Goal: Task Accomplishment & Management: Manage account settings

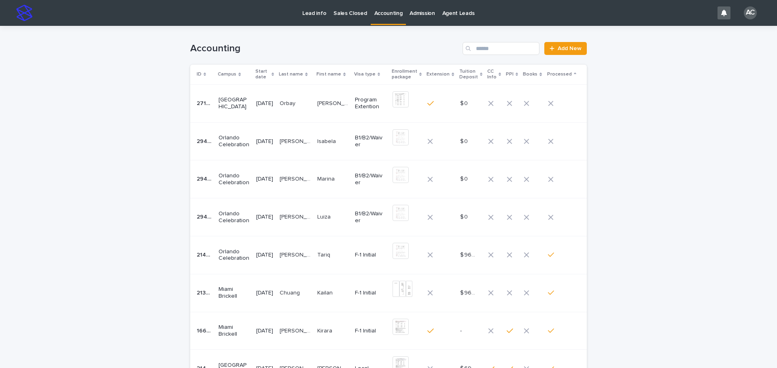
click at [47, 220] on div "Loading... Saving… Loading... Saving… Accounting Add New ID Campus Start date L…" at bounding box center [388, 279] width 777 height 507
click at [284, 204] on td "[PERSON_NAME] [PERSON_NAME] [PERSON_NAME] [PERSON_NAME]" at bounding box center [295, 218] width 38 height 38
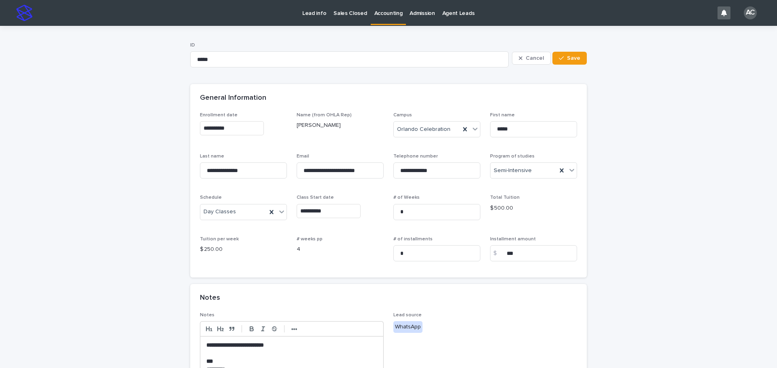
scroll to position [274, 0]
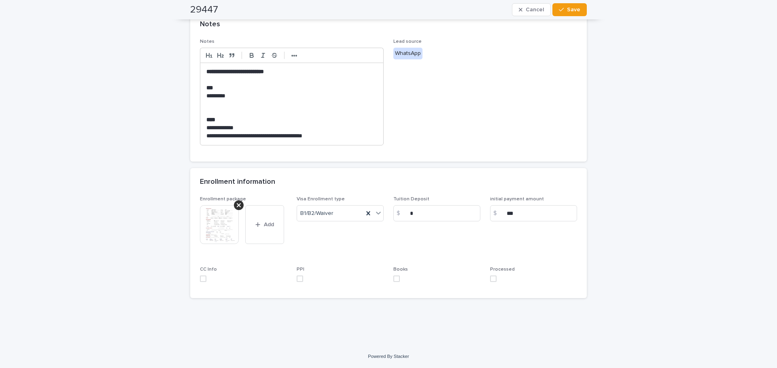
drag, startPoint x: 294, startPoint y: 245, endPoint x: 261, endPoint y: 274, distance: 43.8
click at [261, 274] on div "CC Info" at bounding box center [243, 278] width 87 height 22
click at [196, 235] on div "Enrollment package This file cannot be opened Download File Add Visa Enrollment…" at bounding box center [388, 248] width 396 height 102
click at [201, 235] on img at bounding box center [219, 224] width 39 height 39
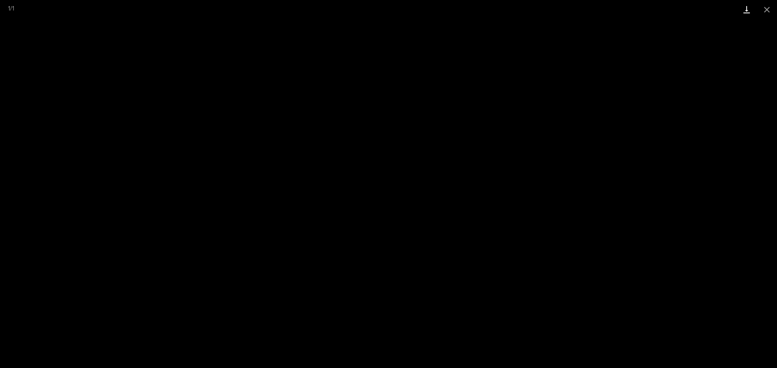
click at [749, 8] on link "Download" at bounding box center [746, 9] width 20 height 19
click at [765, 10] on button "Close gallery" at bounding box center [766, 9] width 20 height 19
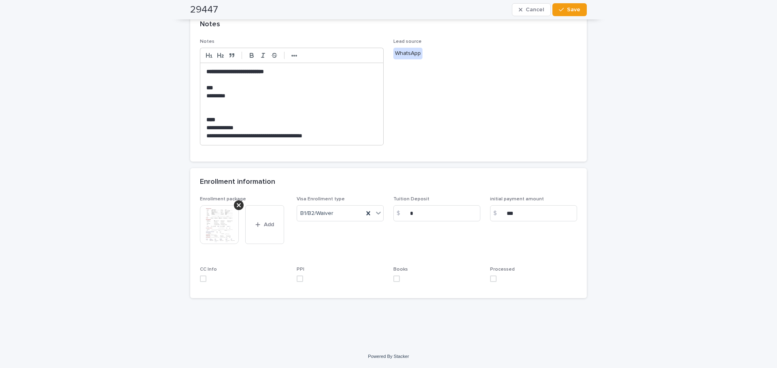
click at [490, 275] on div "Processed" at bounding box center [533, 278] width 87 height 22
click at [491, 279] on span at bounding box center [493, 279] width 6 height 6
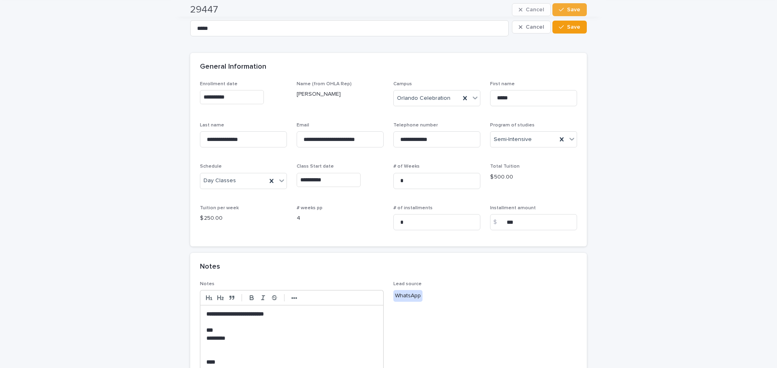
scroll to position [0, 0]
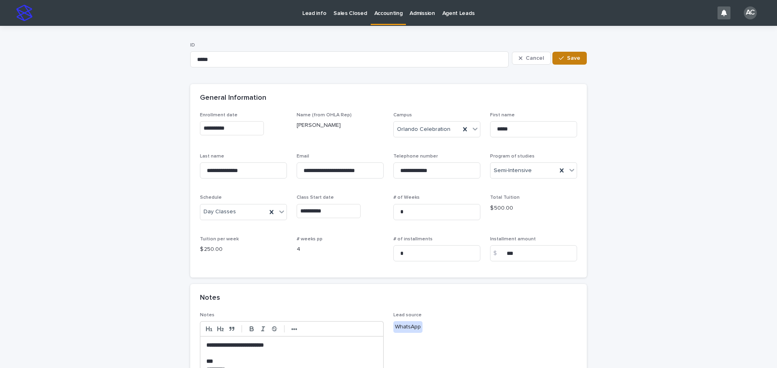
click at [577, 54] on button "Save" at bounding box center [569, 58] width 34 height 13
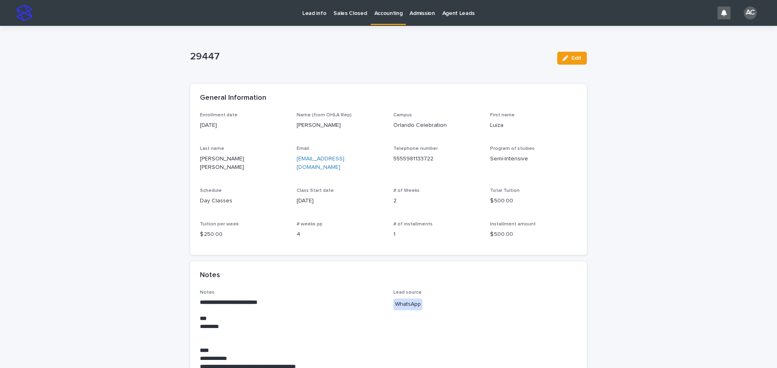
click at [381, 17] on p "Accounting" at bounding box center [388, 8] width 28 height 17
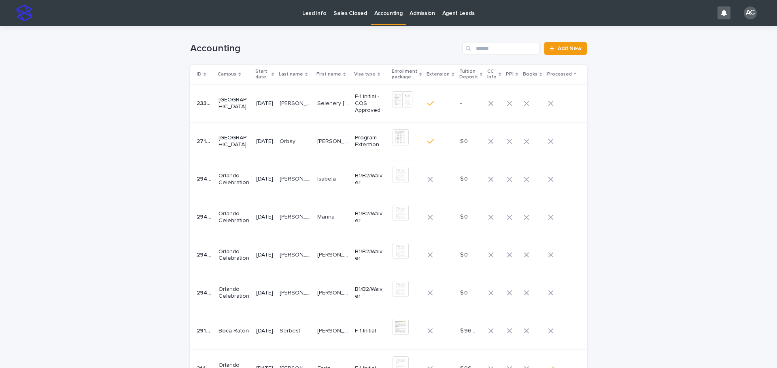
click at [290, 178] on p "[PERSON_NAME] [PERSON_NAME]" at bounding box center [295, 178] width 33 height 8
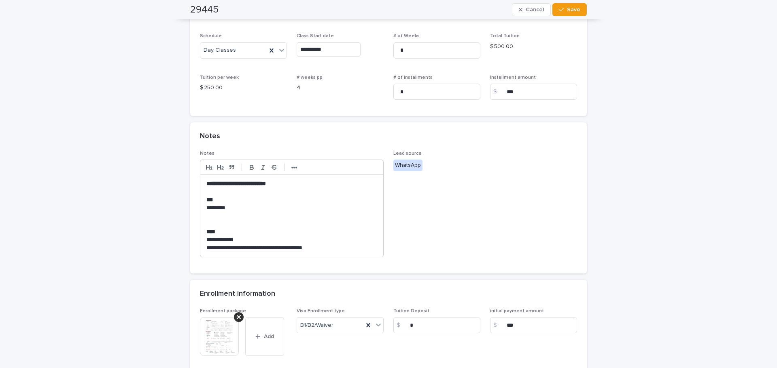
scroll to position [274, 0]
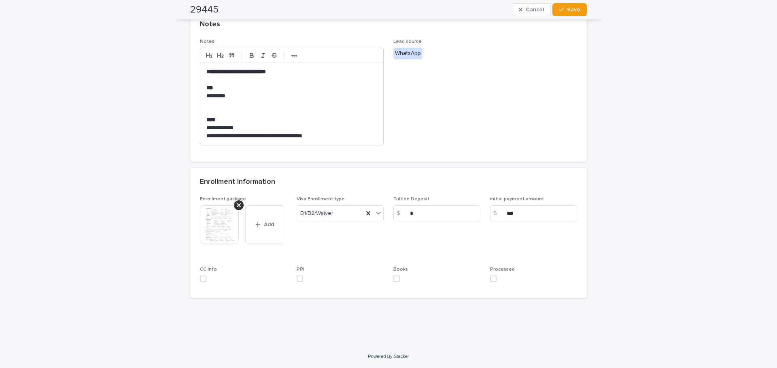
click at [230, 222] on img at bounding box center [219, 224] width 39 height 39
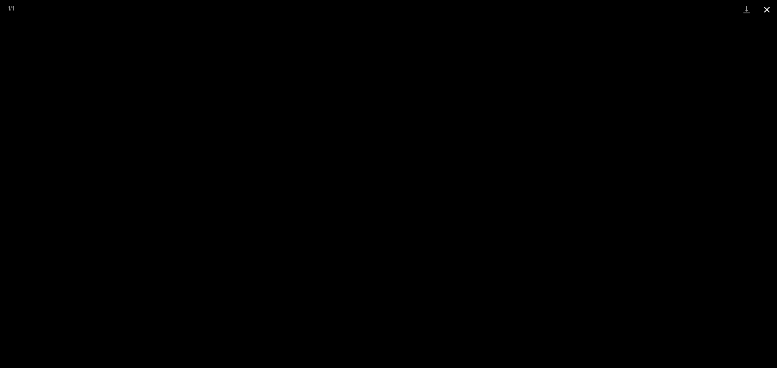
click at [769, 12] on button "Close gallery" at bounding box center [766, 9] width 20 height 19
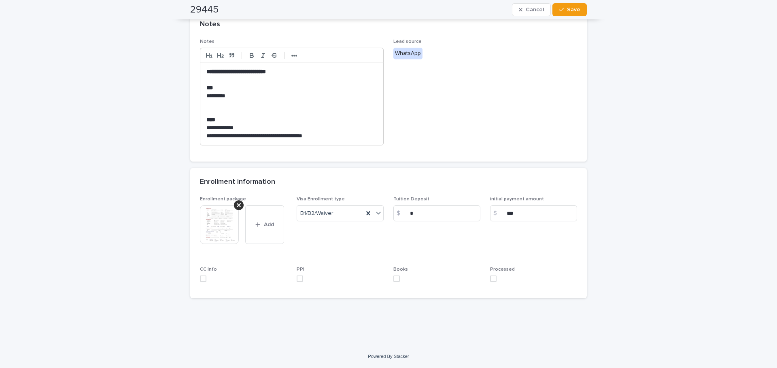
click at [490, 278] on span at bounding box center [493, 279] width 6 height 6
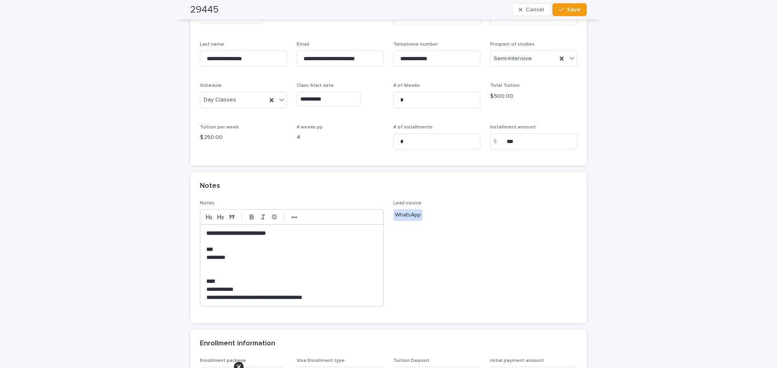
scroll to position [0, 0]
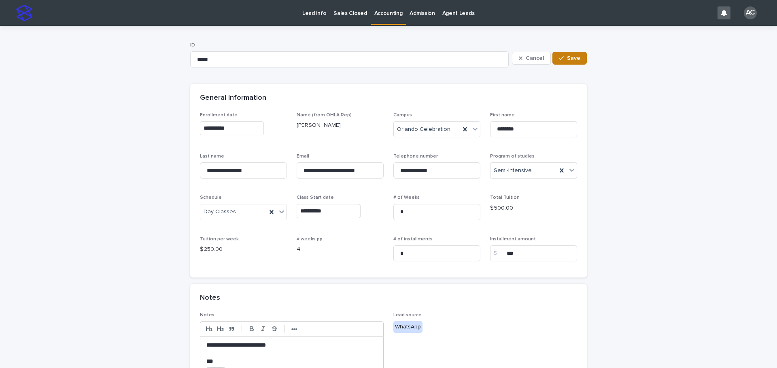
click at [576, 63] on button "Save" at bounding box center [569, 58] width 34 height 13
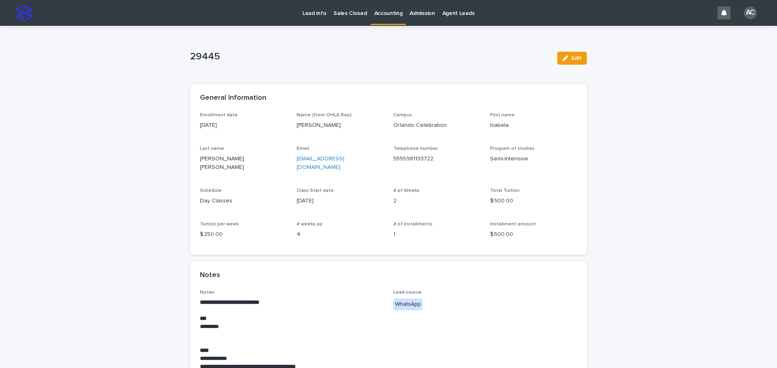
click at [379, 15] on p "Accounting" at bounding box center [388, 8] width 28 height 17
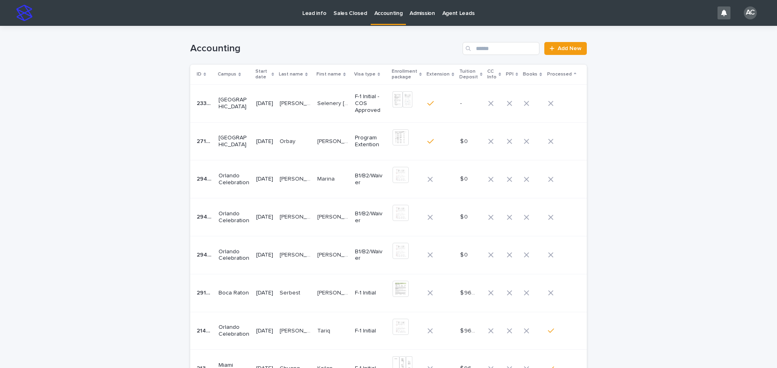
click at [379, 17] on link "Accounting" at bounding box center [388, 12] width 36 height 24
click at [733, 243] on div "Loading... Saving… Loading... Saving… Accounting Add New ID Campus Start date L…" at bounding box center [388, 279] width 777 height 507
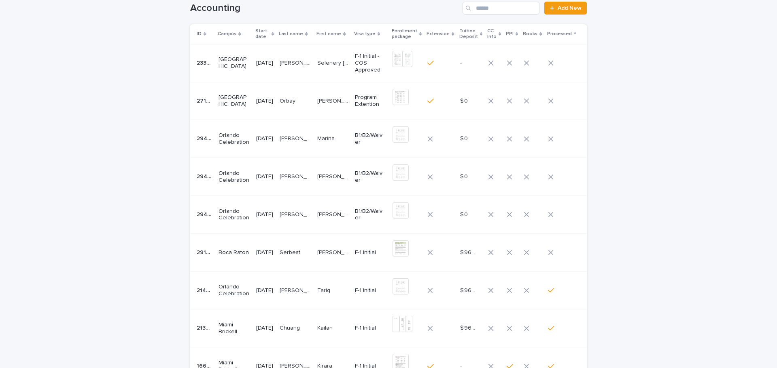
click at [276, 148] on td "[DATE]" at bounding box center [264, 139] width 23 height 38
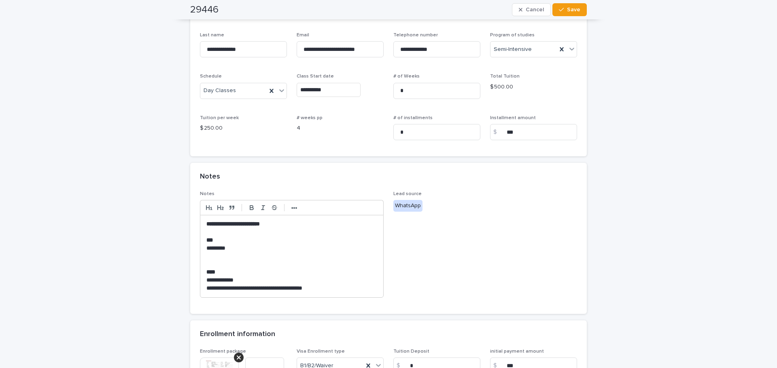
scroll to position [243, 0]
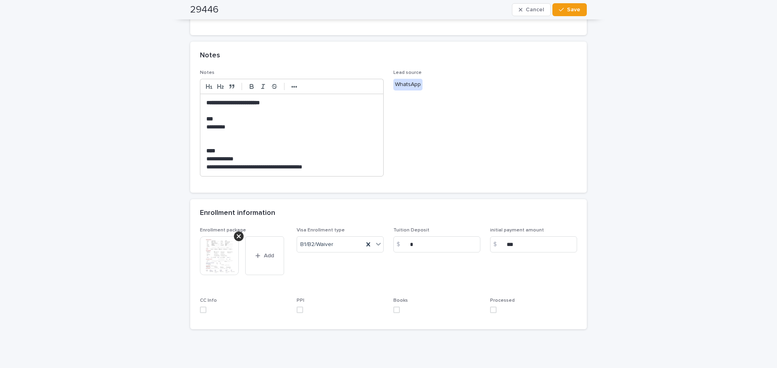
click at [223, 256] on img at bounding box center [219, 256] width 39 height 39
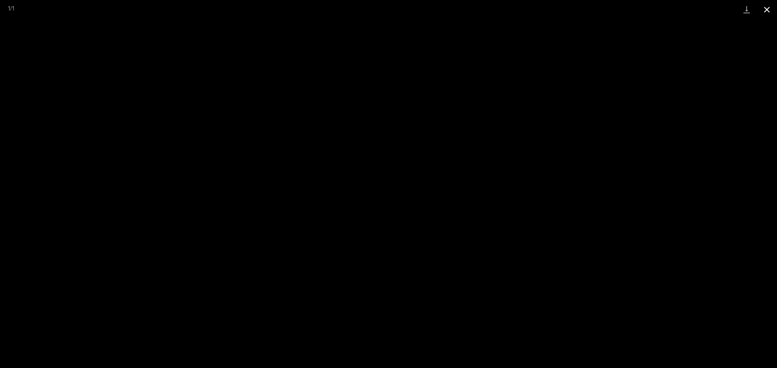
drag, startPoint x: 771, startPoint y: 12, endPoint x: 762, endPoint y: 18, distance: 10.9
click at [771, 12] on button "Close gallery" at bounding box center [766, 9] width 20 height 19
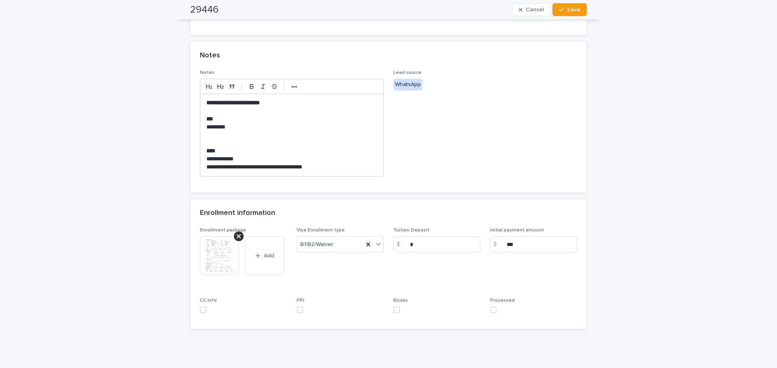
click at [498, 313] on label at bounding box center [533, 310] width 87 height 6
click at [569, 3] on button "Save" at bounding box center [569, 9] width 34 height 13
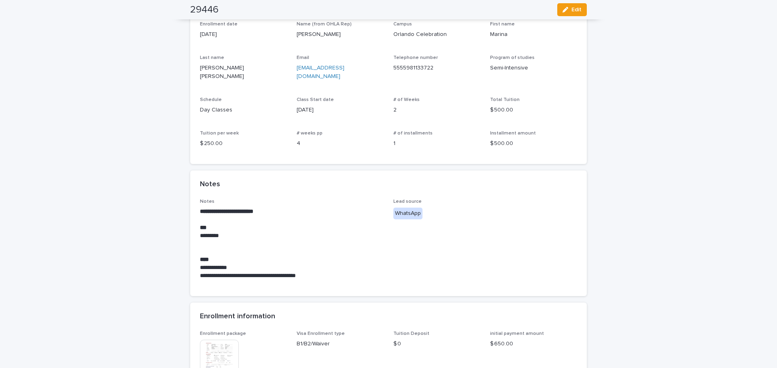
scroll to position [0, 0]
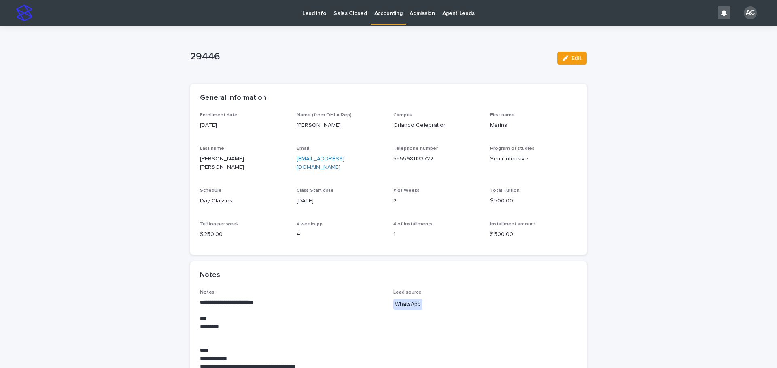
click at [381, 13] on p "Accounting" at bounding box center [388, 8] width 28 height 17
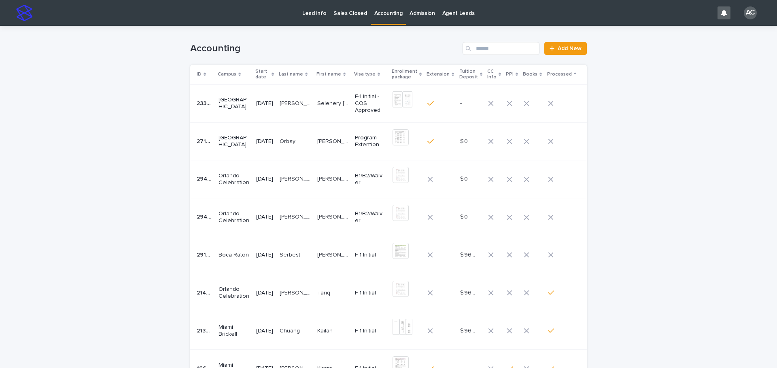
click at [299, 176] on p "[PERSON_NAME] [PERSON_NAME]" at bounding box center [295, 178] width 33 height 8
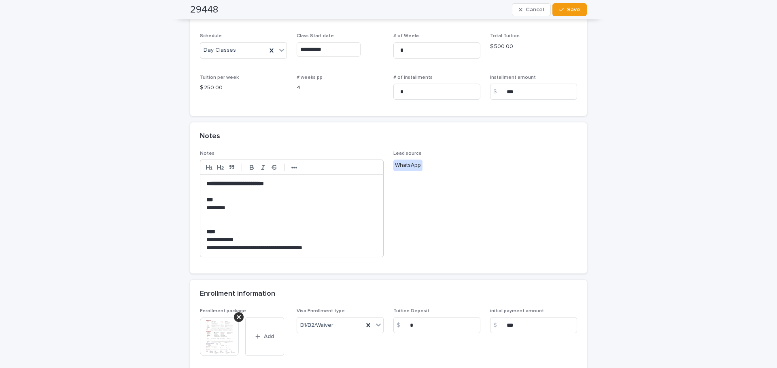
scroll to position [274, 0]
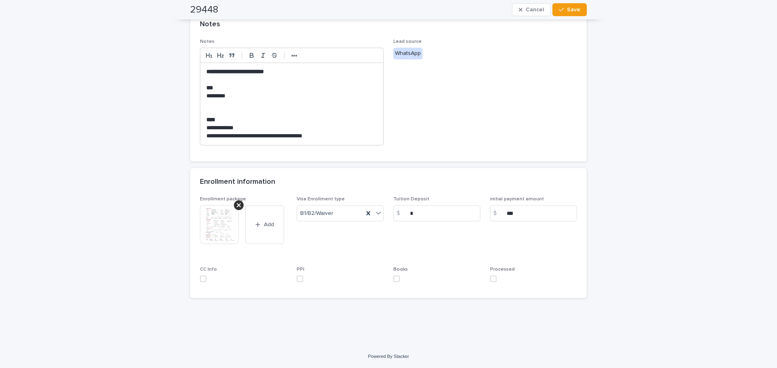
click at [222, 229] on img at bounding box center [219, 224] width 39 height 39
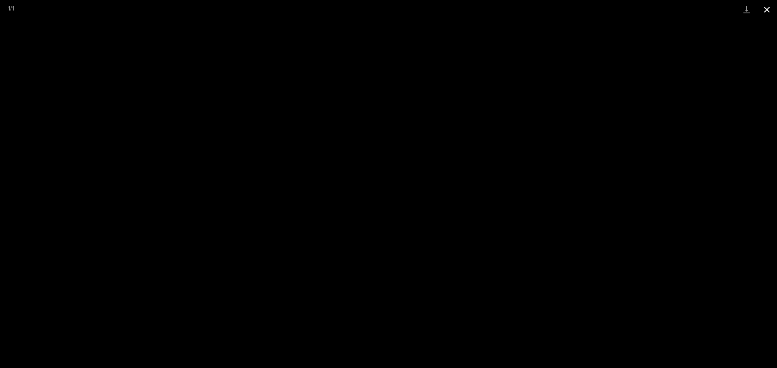
click at [774, 13] on button "Close gallery" at bounding box center [766, 9] width 20 height 19
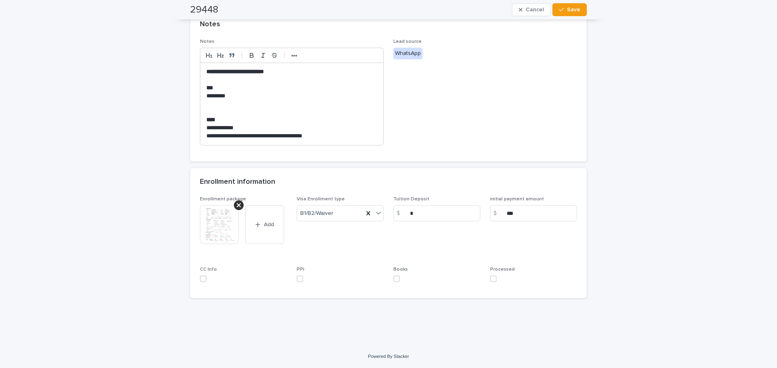
drag, startPoint x: 484, startPoint y: 276, endPoint x: 490, endPoint y: 277, distance: 6.3
click at [487, 277] on div "Enrollment package This file cannot be opened Download File Add Visa Enrollment…" at bounding box center [388, 243] width 377 height 93
click at [490, 279] on span at bounding box center [493, 279] width 6 height 6
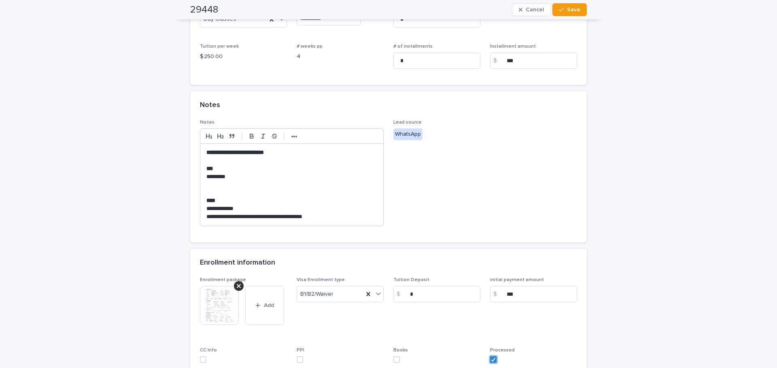
scroll to position [152, 0]
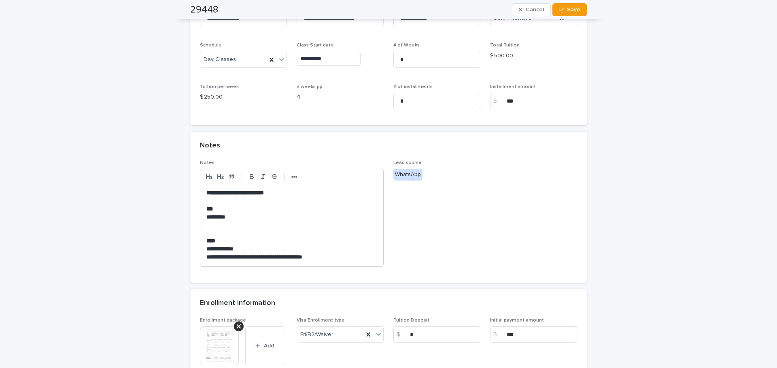
drag, startPoint x: 571, startPoint y: 15, endPoint x: 567, endPoint y: 18, distance: 5.3
click at [571, 15] on button "Save" at bounding box center [569, 9] width 34 height 13
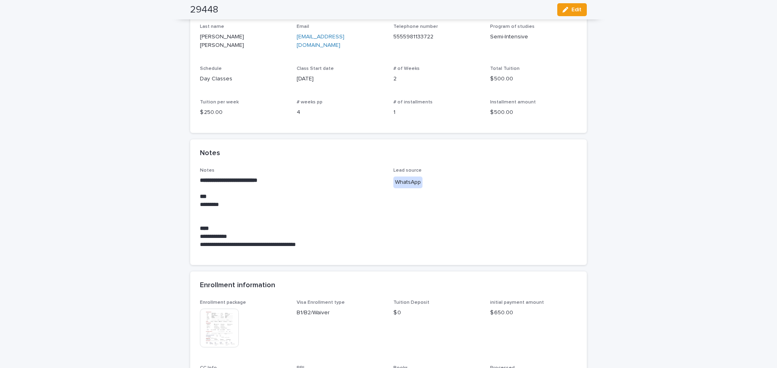
scroll to position [0, 0]
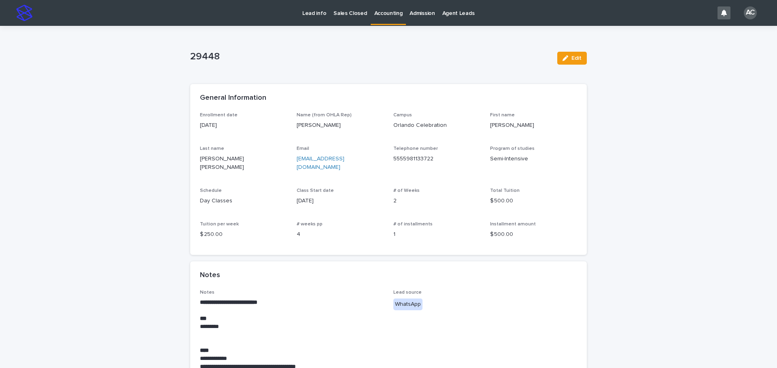
click at [393, 10] on p "Accounting" at bounding box center [388, 8] width 28 height 17
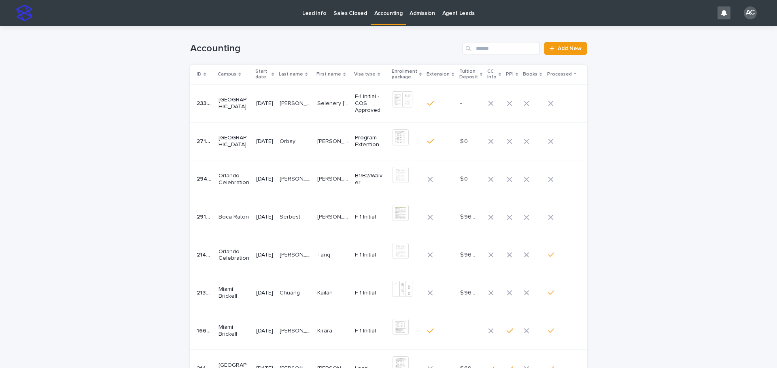
click at [266, 174] on div "[DATE]" at bounding box center [264, 179] width 17 height 13
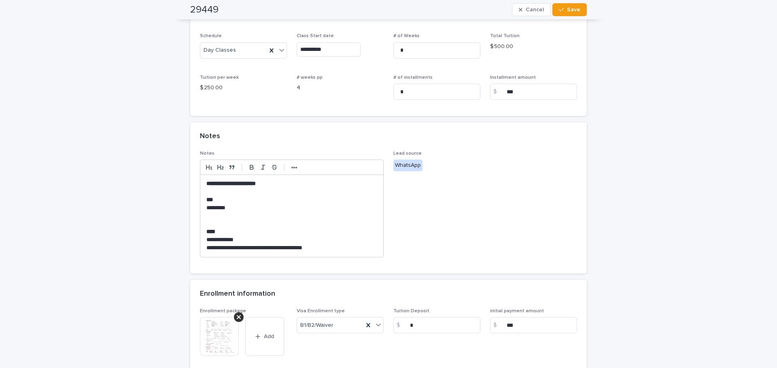
scroll to position [274, 0]
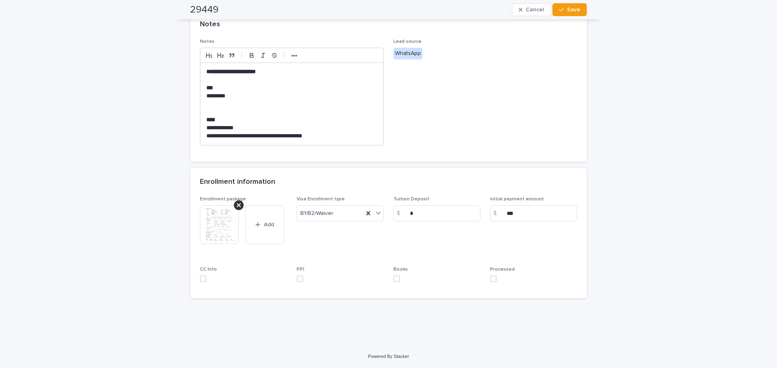
click at [203, 234] on img at bounding box center [219, 224] width 39 height 39
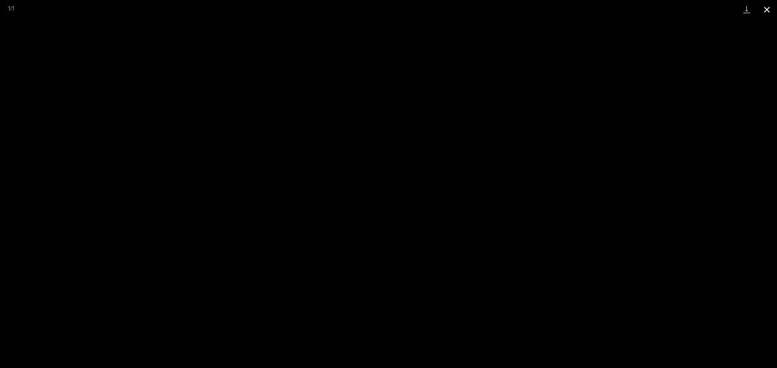
click at [768, 14] on button "Close gallery" at bounding box center [766, 9] width 20 height 19
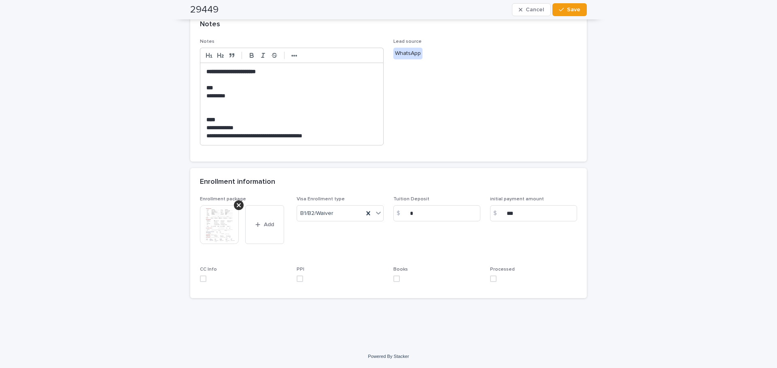
click at [491, 276] on span at bounding box center [493, 279] width 6 height 6
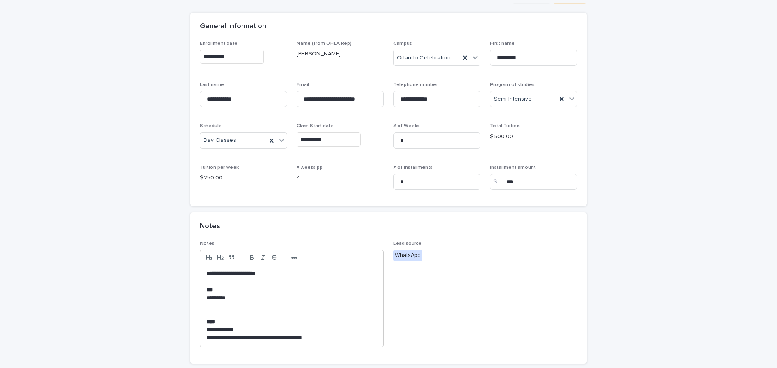
scroll to position [0, 0]
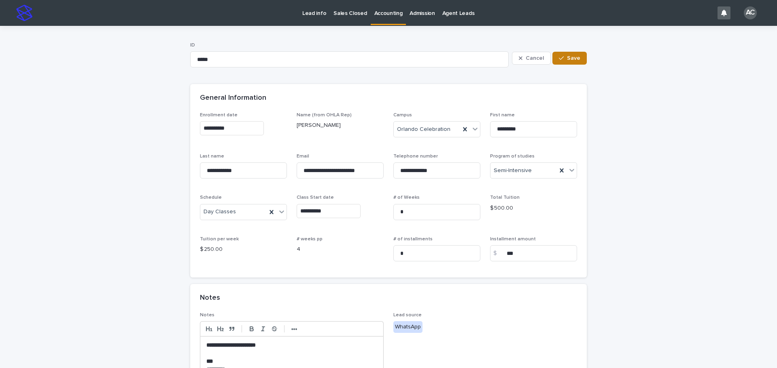
click at [558, 53] on button "Save" at bounding box center [569, 58] width 34 height 13
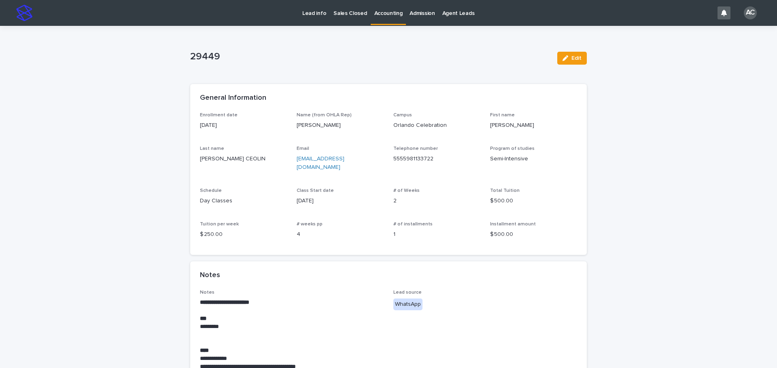
click at [381, 19] on link "Accounting" at bounding box center [388, 12] width 36 height 24
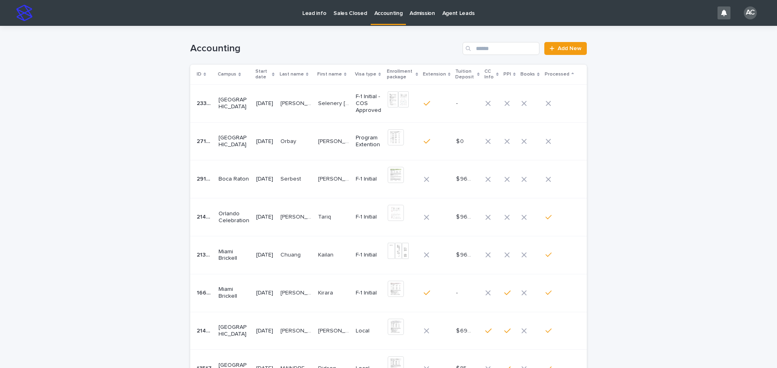
click at [256, 174] on div "[DATE]" at bounding box center [264, 179] width 17 height 13
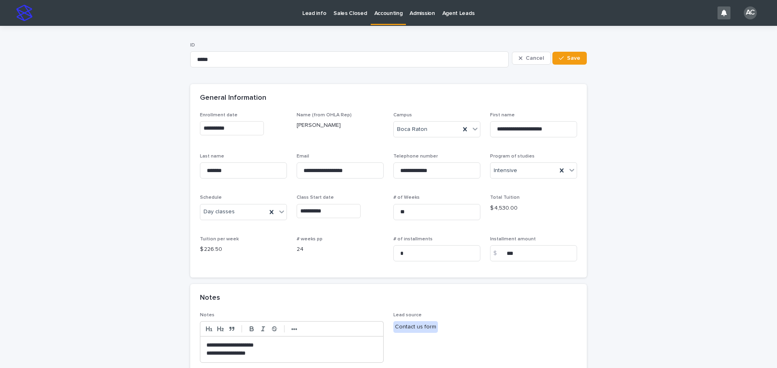
scroll to position [162, 0]
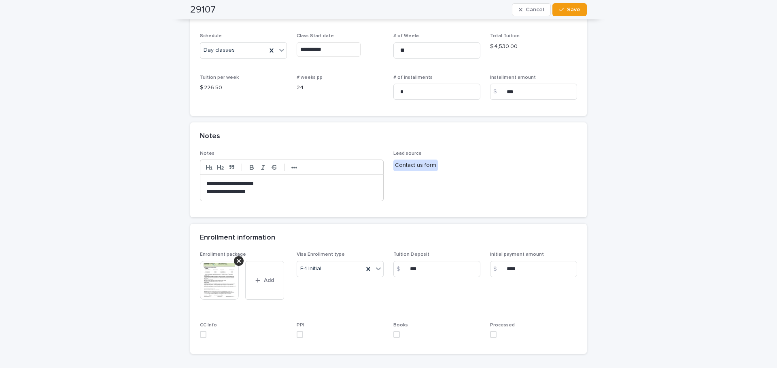
click at [220, 286] on img at bounding box center [219, 280] width 39 height 39
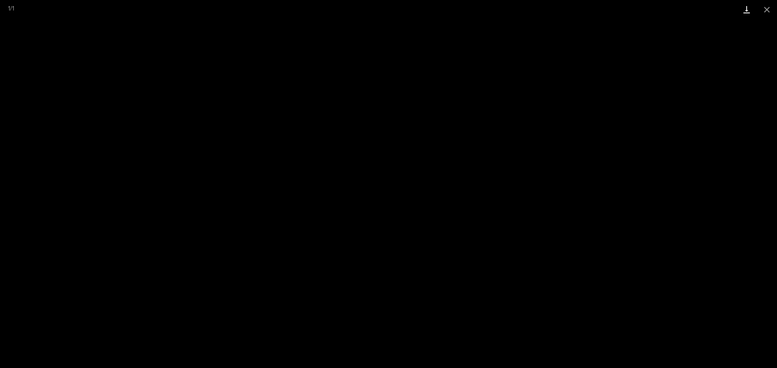
click at [742, 8] on link "Download" at bounding box center [746, 9] width 20 height 19
click at [774, 13] on button "Close gallery" at bounding box center [766, 9] width 20 height 19
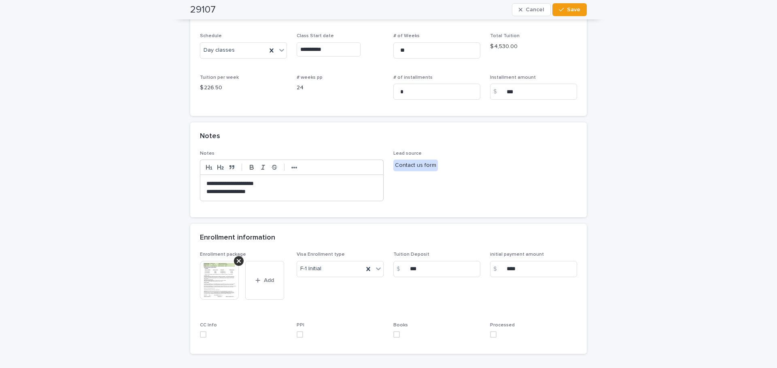
scroll to position [0, 0]
